Goal: Task Accomplishment & Management: Use online tool/utility

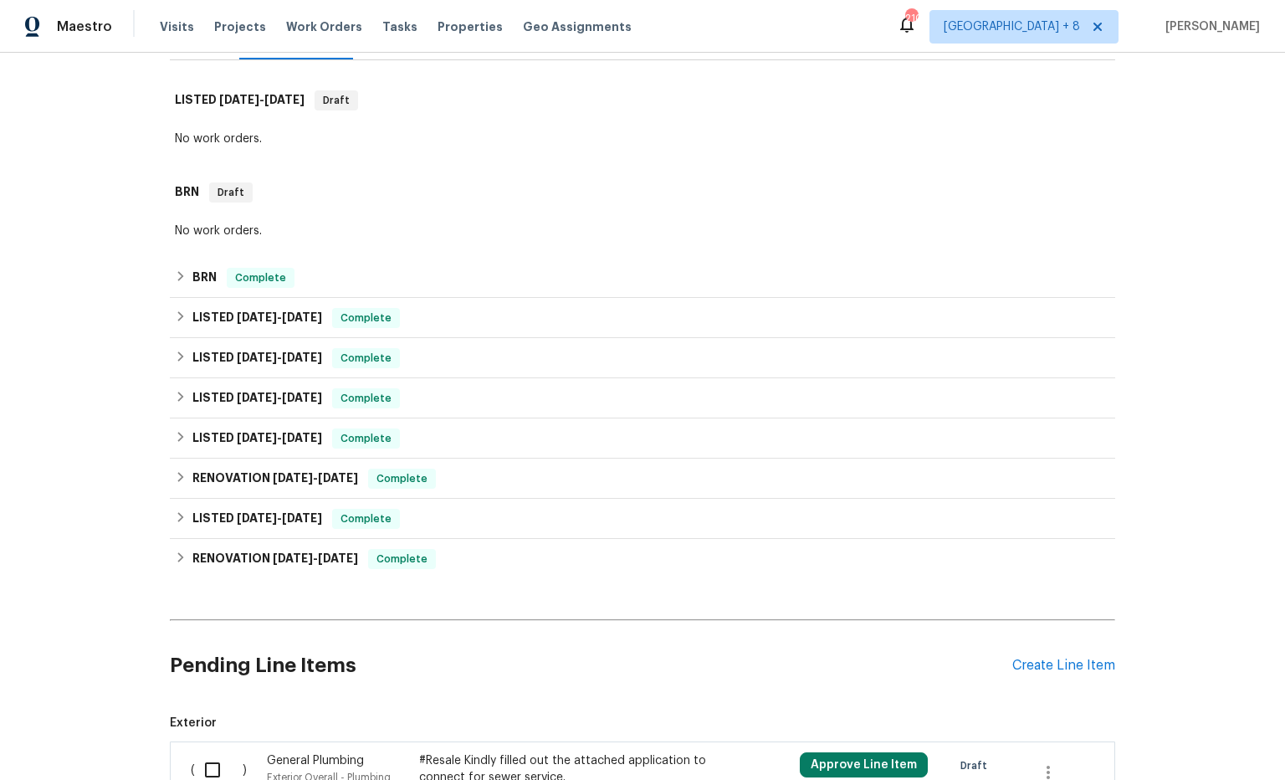
scroll to position [245, 0]
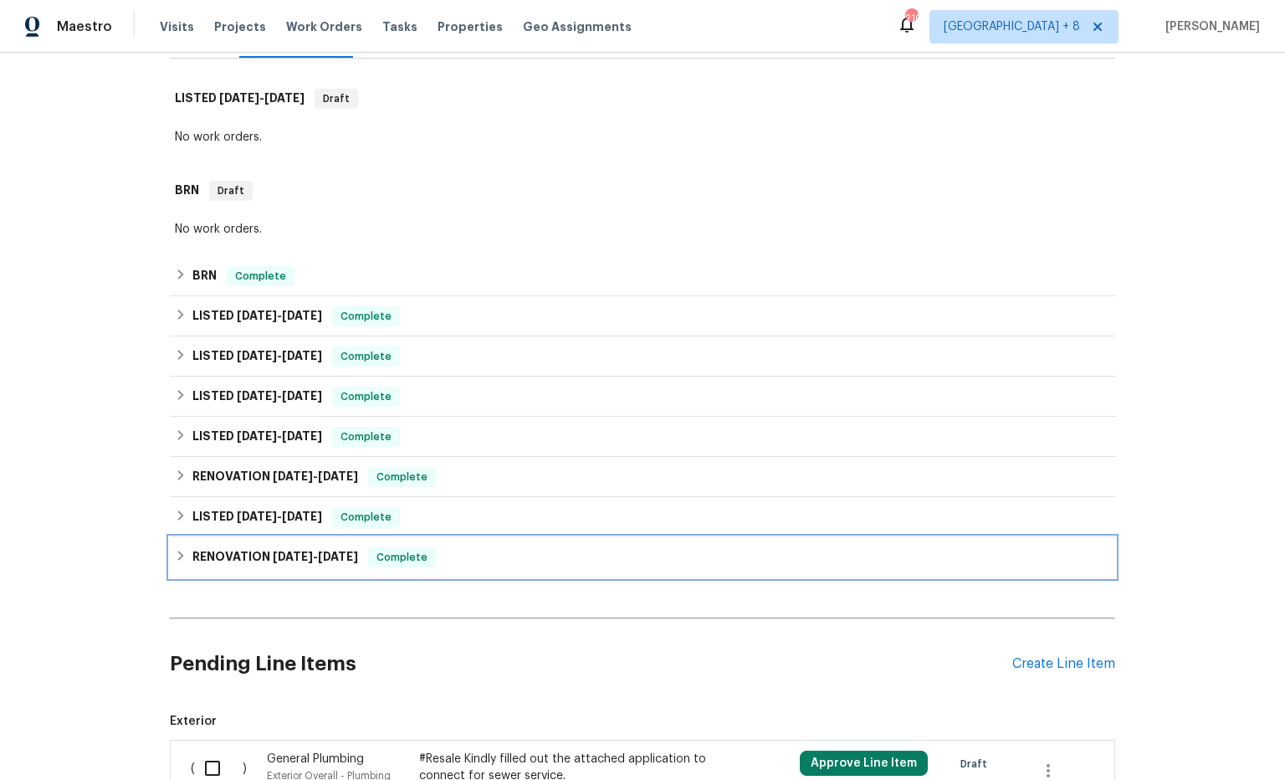
click at [325, 550] on span "2/3/24" at bounding box center [338, 556] width 40 height 12
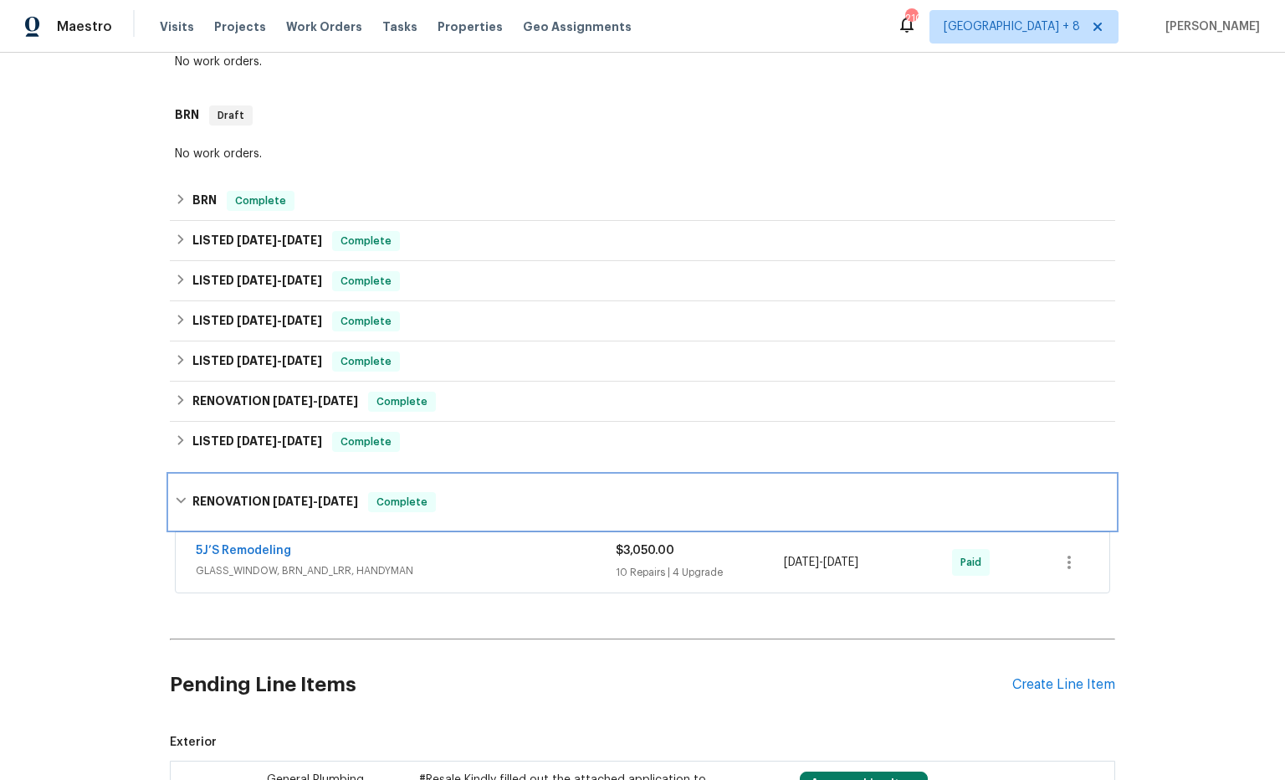
scroll to position [322, 0]
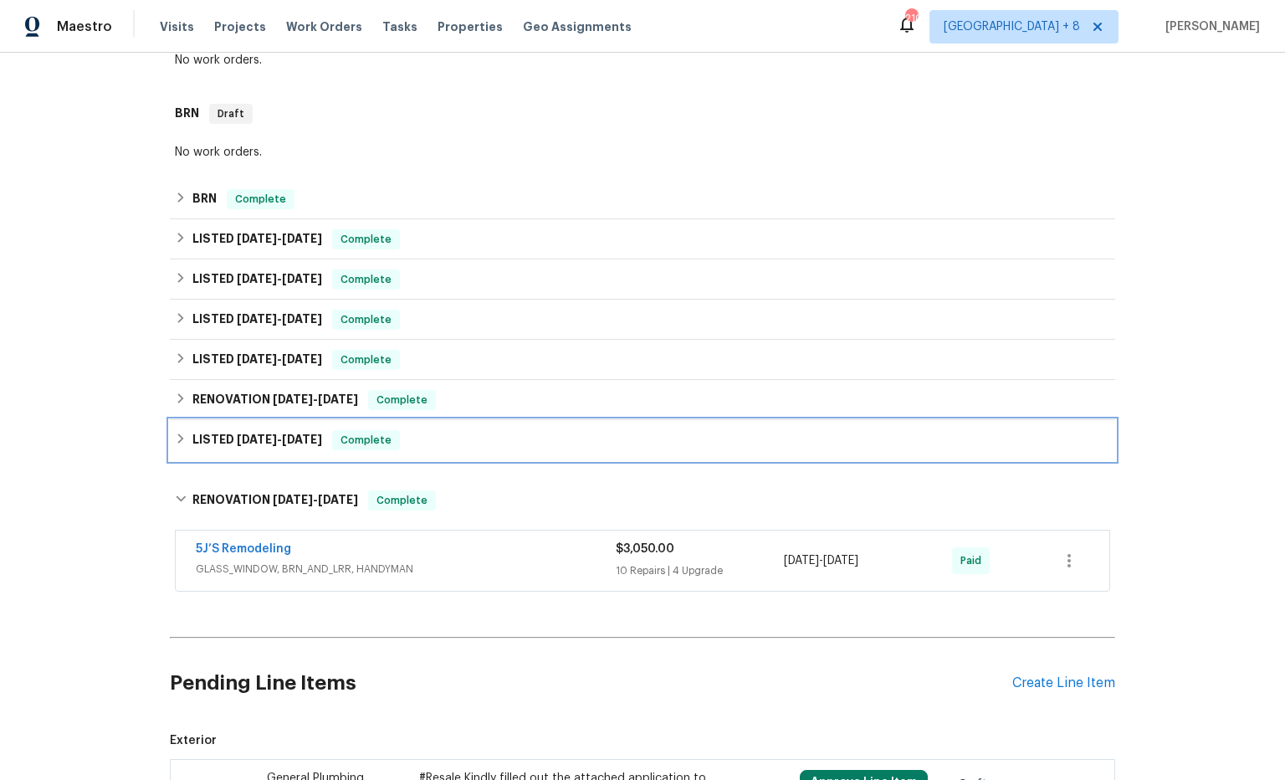
click at [279, 435] on h6 "LISTED 2/5/24 - 2/8/24" at bounding box center [257, 440] width 130 height 20
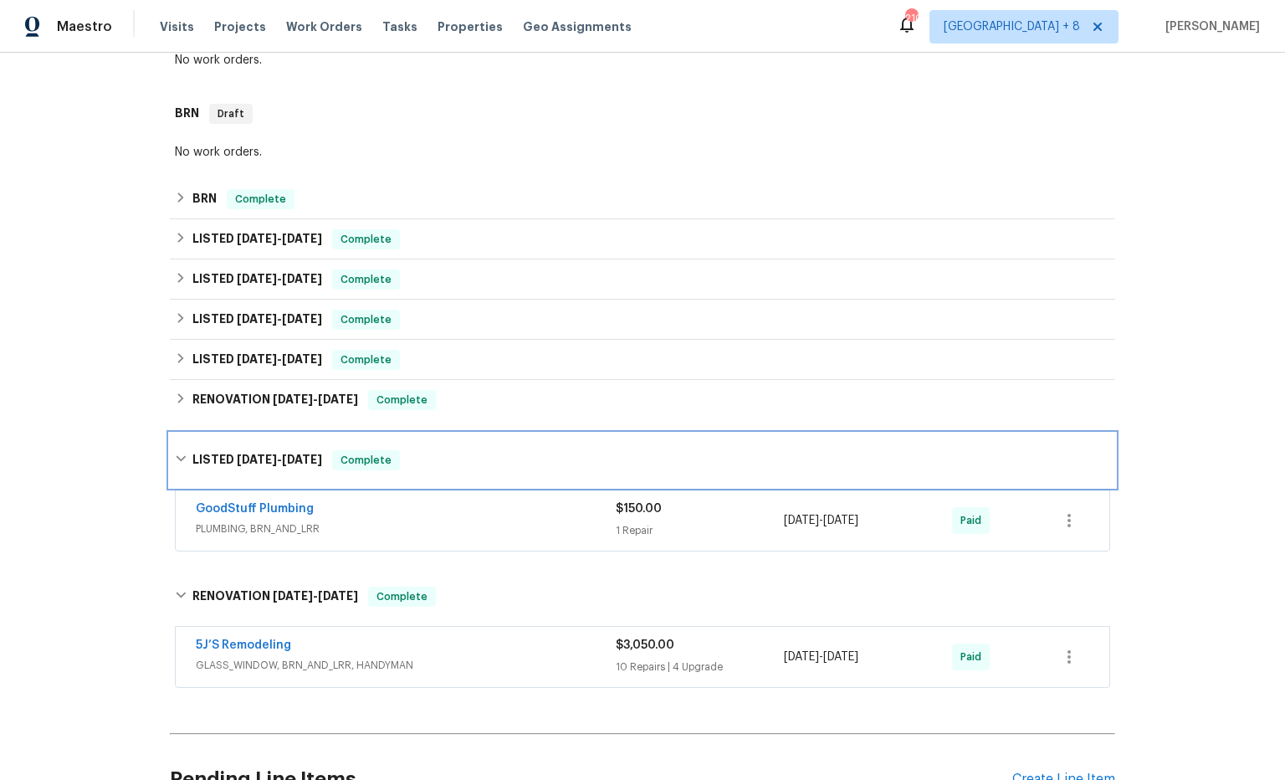
scroll to position [319, 0]
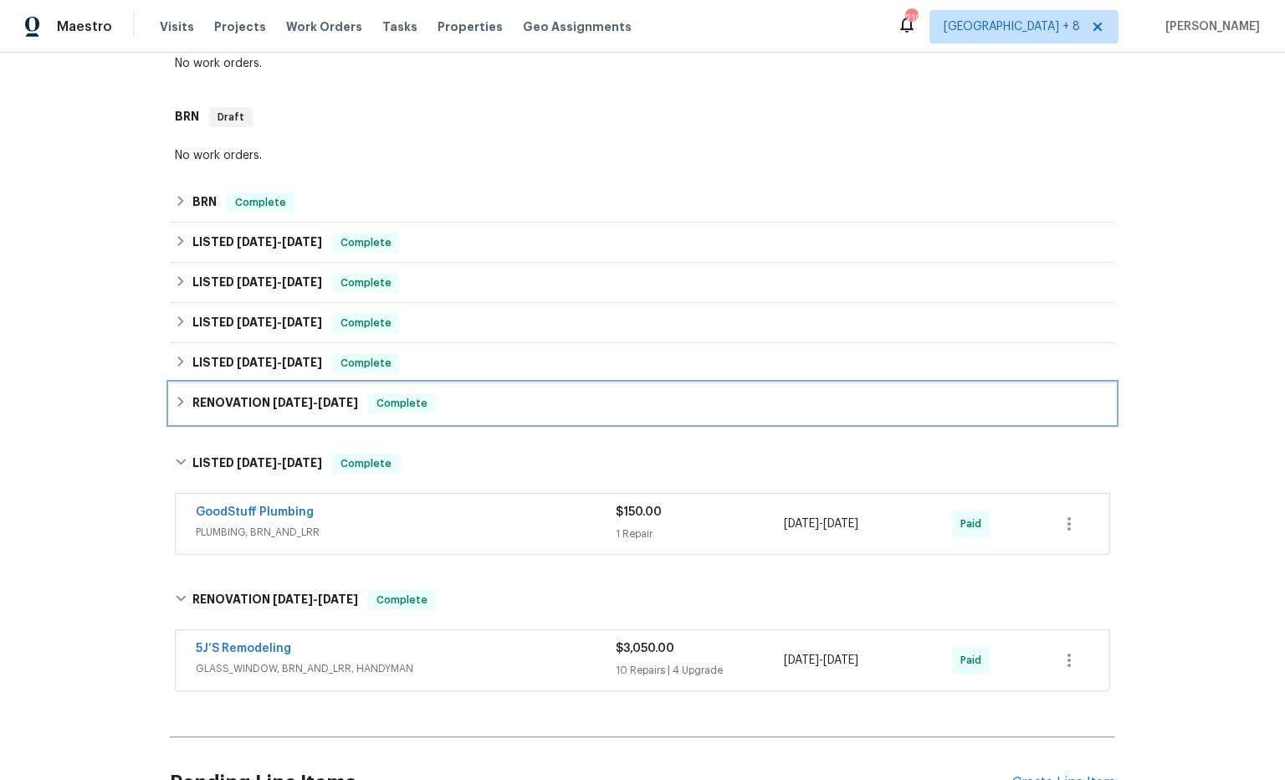
click at [293, 407] on span "3/4/24" at bounding box center [293, 402] width 40 height 12
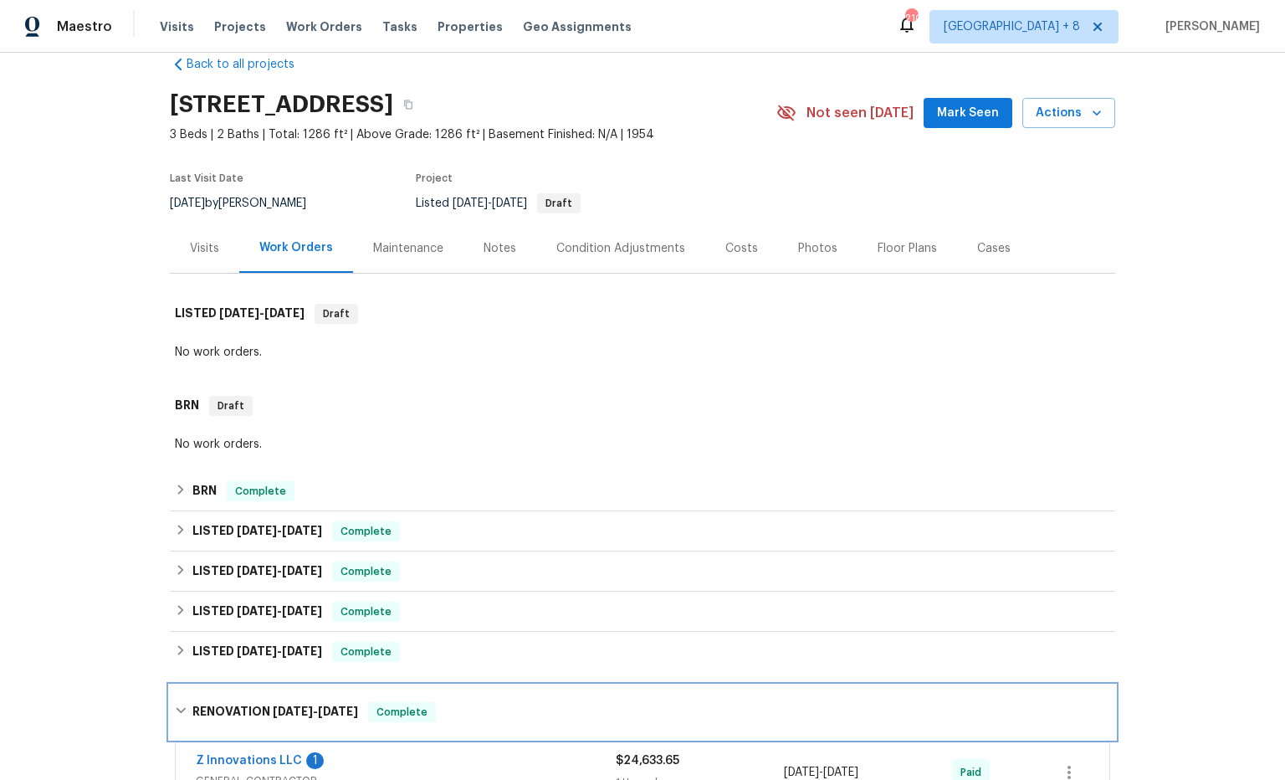
scroll to position [0, 0]
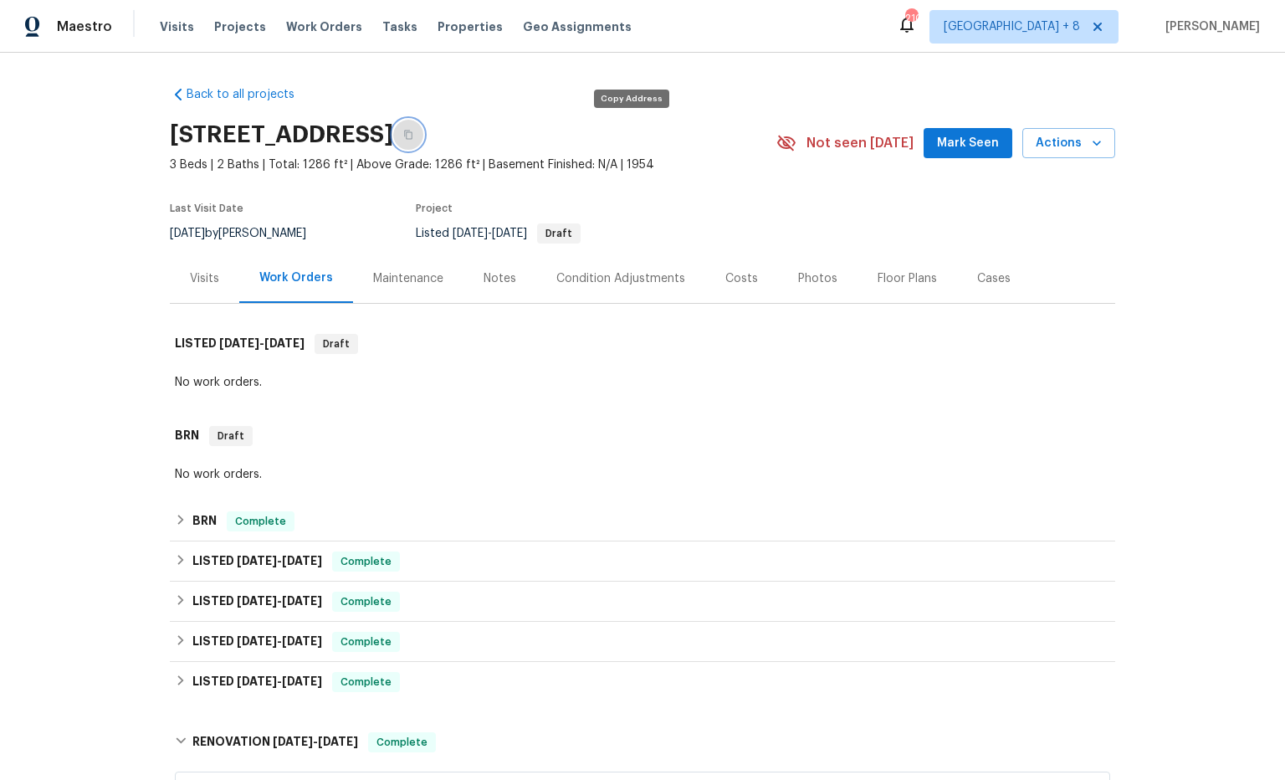
click at [413, 137] on icon "button" at bounding box center [408, 135] width 10 height 10
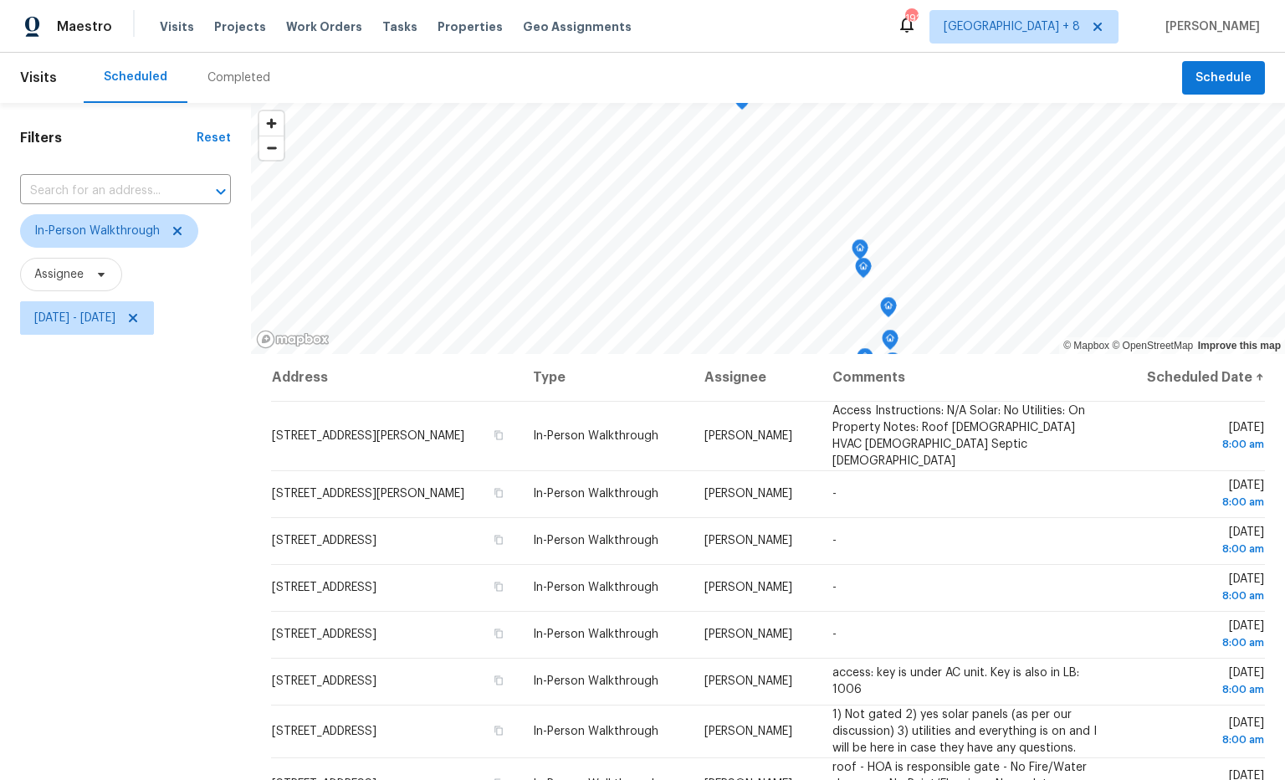
scroll to position [26, 0]
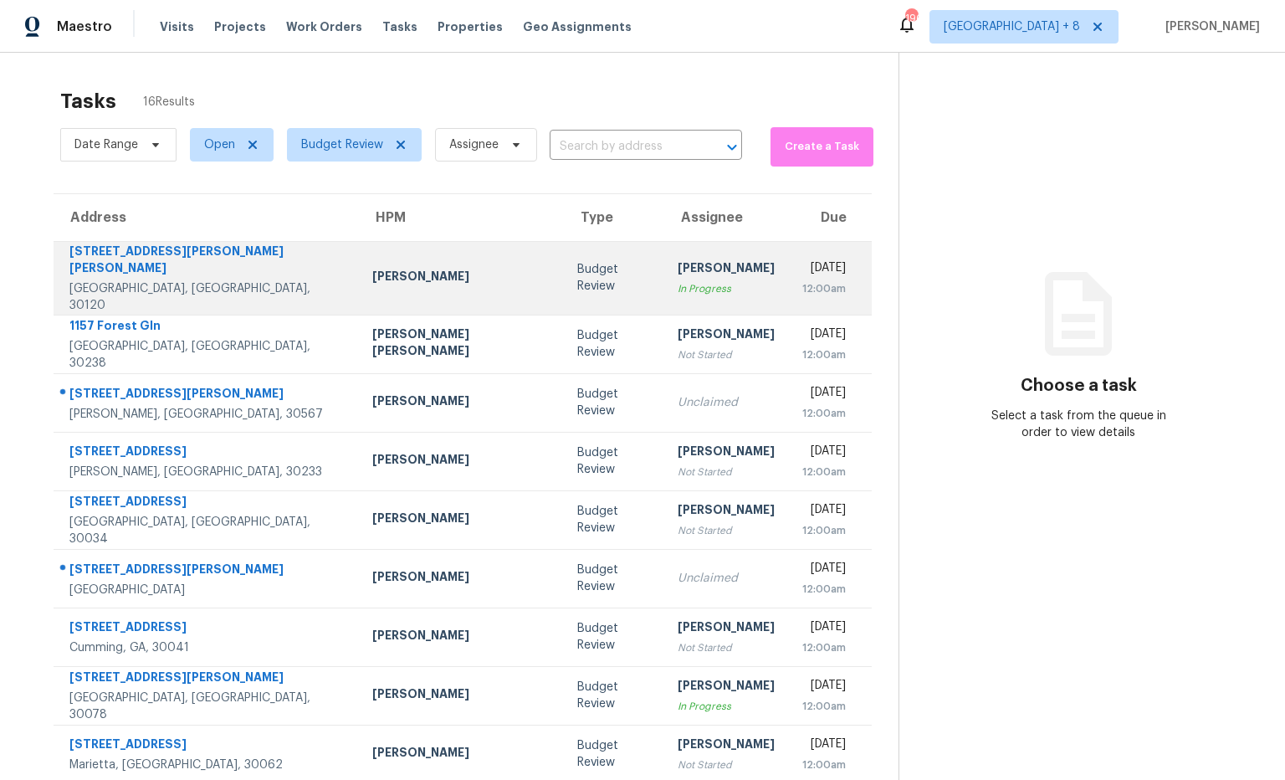
scroll to position [92, 0]
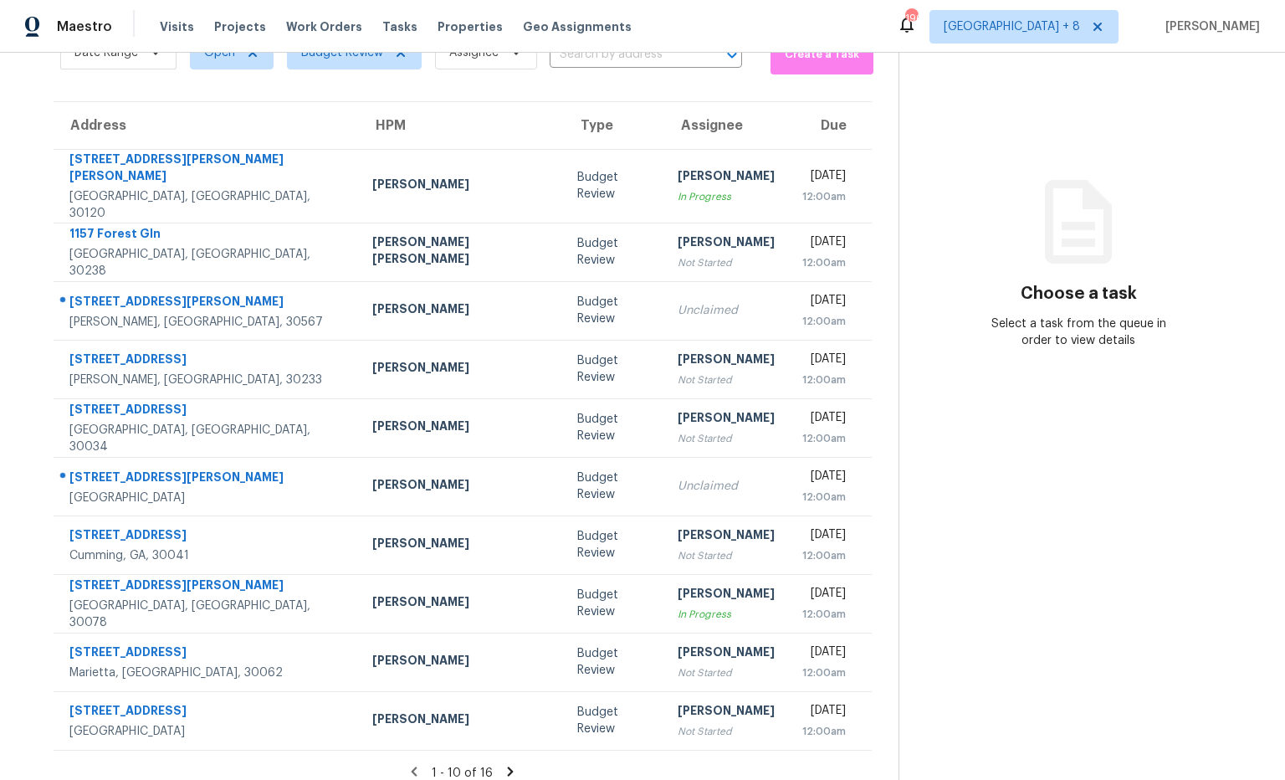
click at [508, 766] on icon at bounding box center [511, 770] width 6 height 9
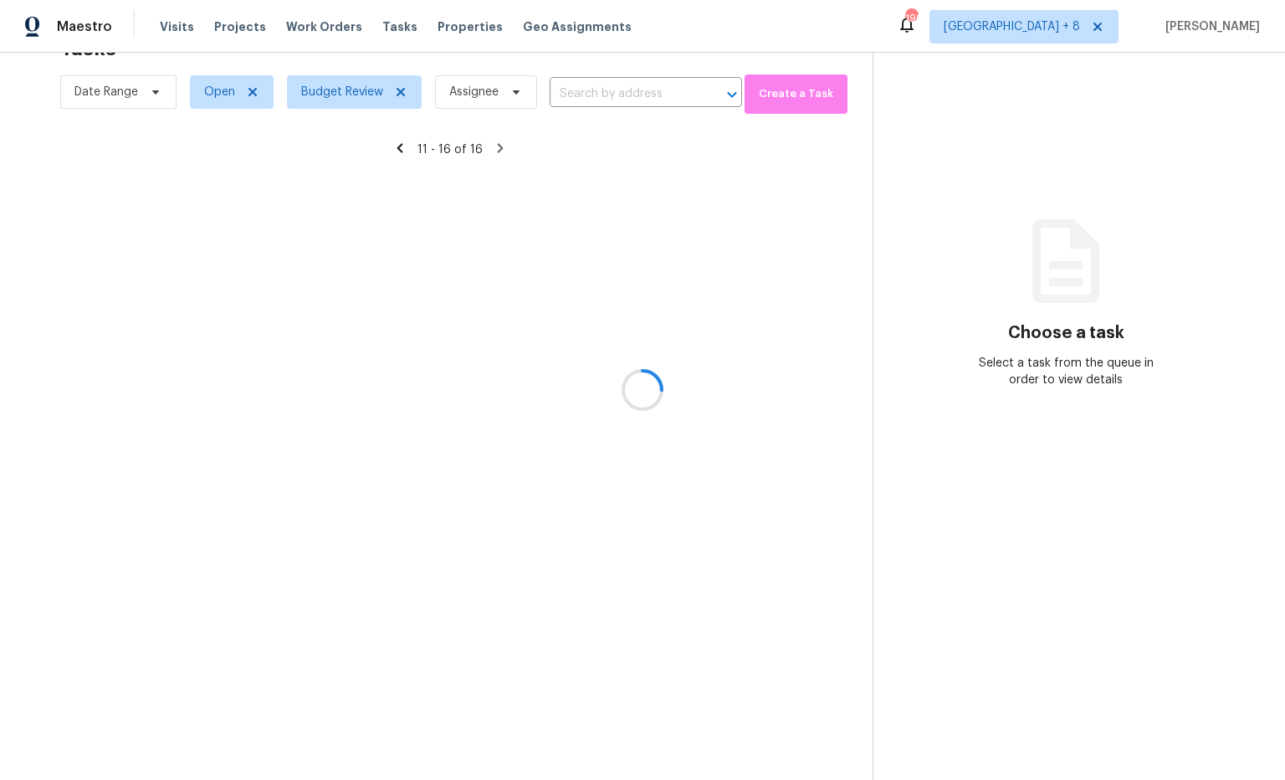
scroll to position [53, 0]
